Goal: Information Seeking & Learning: Find specific fact

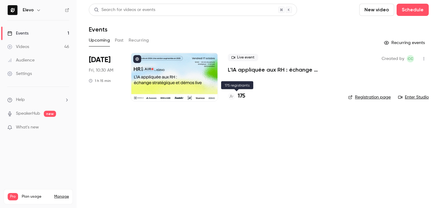
click at [242, 94] on h4 "175" at bounding box center [242, 96] width 8 height 8
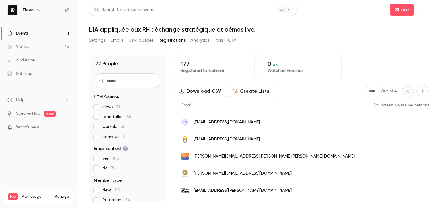
scroll to position [0, 513]
click at [56, 32] on link "Events 1" at bounding box center [38, 33] width 77 height 13
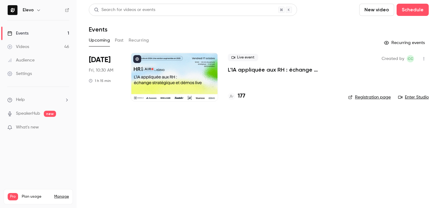
click at [244, 90] on div "Live event L'IA appliquée aux RH : échange stratégique et démos live. 177" at bounding box center [283, 77] width 111 height 49
click at [242, 94] on h4 "177" at bounding box center [242, 96] width 8 height 8
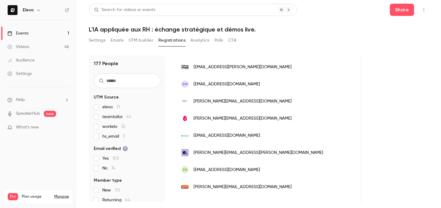
scroll to position [137, 0]
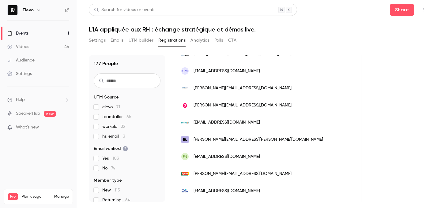
click at [62, 32] on link "Events 1" at bounding box center [38, 33] width 77 height 13
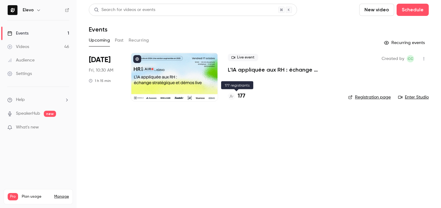
click at [241, 97] on h4 "177" at bounding box center [242, 96] width 8 height 8
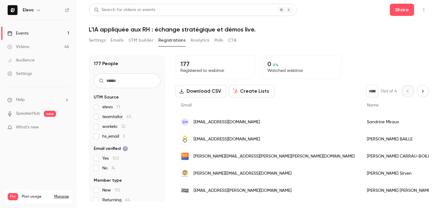
click at [105, 125] on span "workelo 32" at bounding box center [113, 127] width 23 height 6
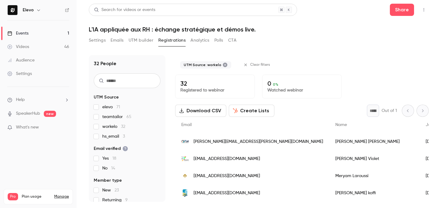
click at [104, 128] on span "workelo 32" at bounding box center [113, 127] width 23 height 6
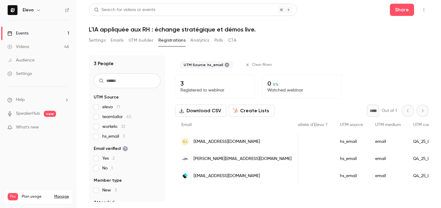
scroll to position [0, 616]
click at [412, 141] on div "118194970" at bounding box center [430, 141] width 37 height 17
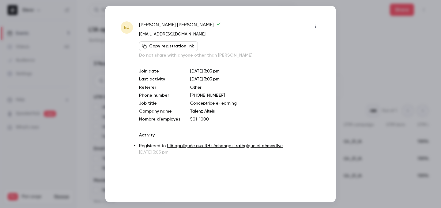
click at [353, 30] on div at bounding box center [220, 104] width 441 height 208
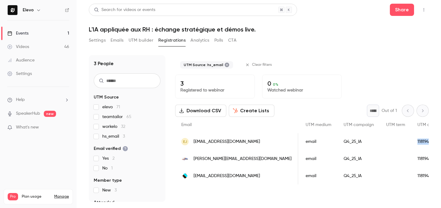
drag, startPoint x: 383, startPoint y: 141, endPoint x: 348, endPoint y: 141, distance: 34.3
click at [348, 141] on div "EJ [EMAIL_ADDRESS][DOMAIN_NAME] [PERSON_NAME] [DATE] New No - [PHONE_NUMBER] Co…" at bounding box center [24, 141] width 930 height 17
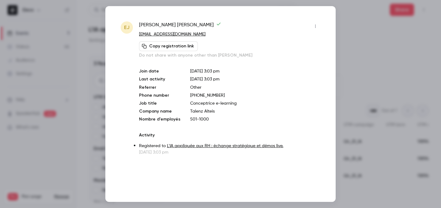
click at [342, 24] on div at bounding box center [220, 104] width 441 height 208
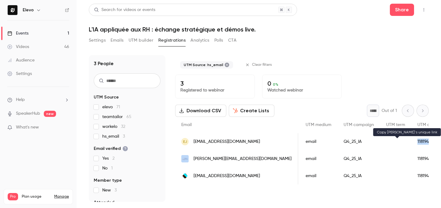
copy div "118194970"
drag, startPoint x: 349, startPoint y: 142, endPoint x: 395, endPoint y: 144, distance: 45.7
click at [395, 144] on div "EJ [EMAIL_ADDRESS][DOMAIN_NAME] [PERSON_NAME] [DATE] New No - [PHONE_NUMBER] Co…" at bounding box center [24, 141] width 930 height 17
